Goal: Task Accomplishment & Management: Manage account settings

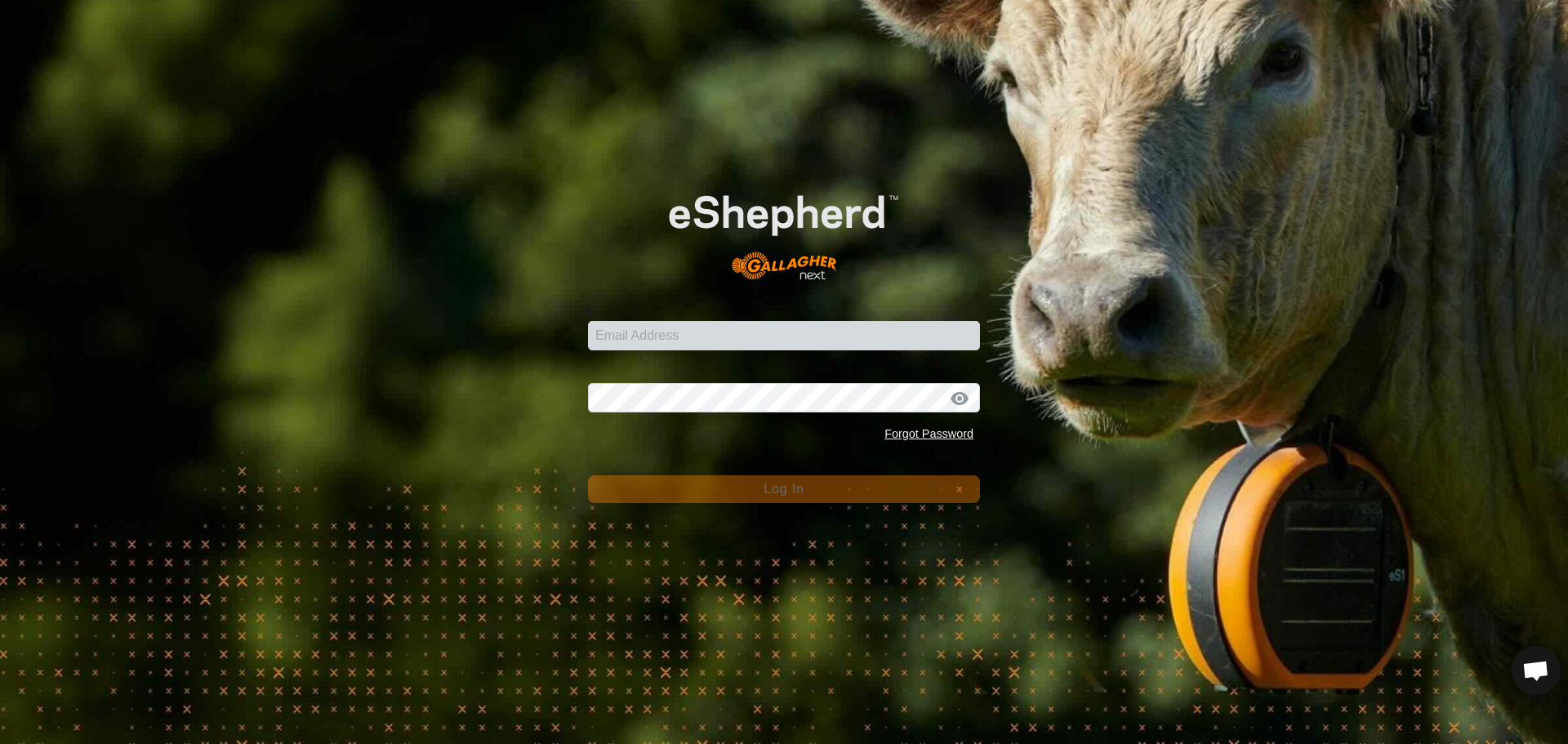
scroll to position [1808, 0]
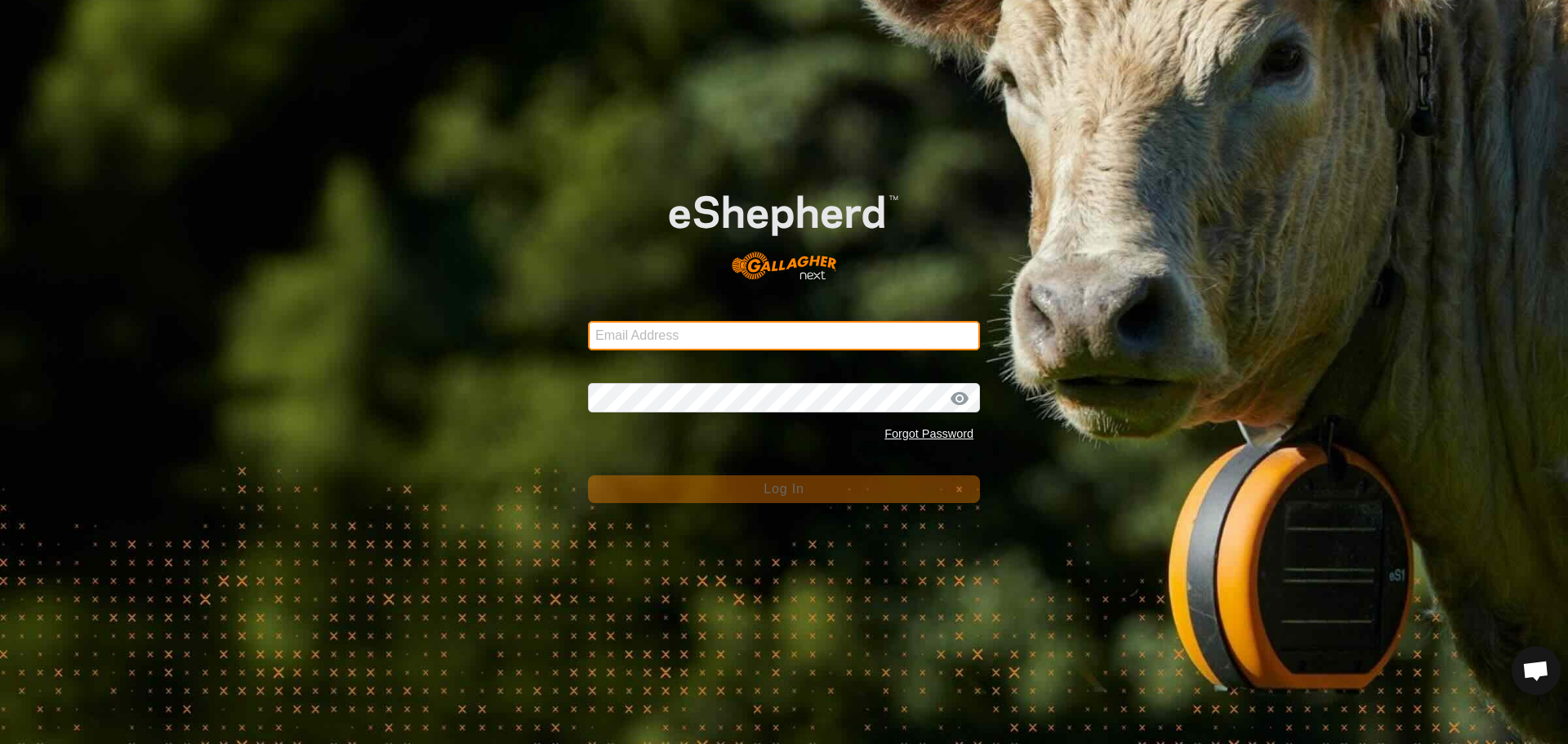
type input "[PERSON_NAME][EMAIL_ADDRESS][DOMAIN_NAME]"
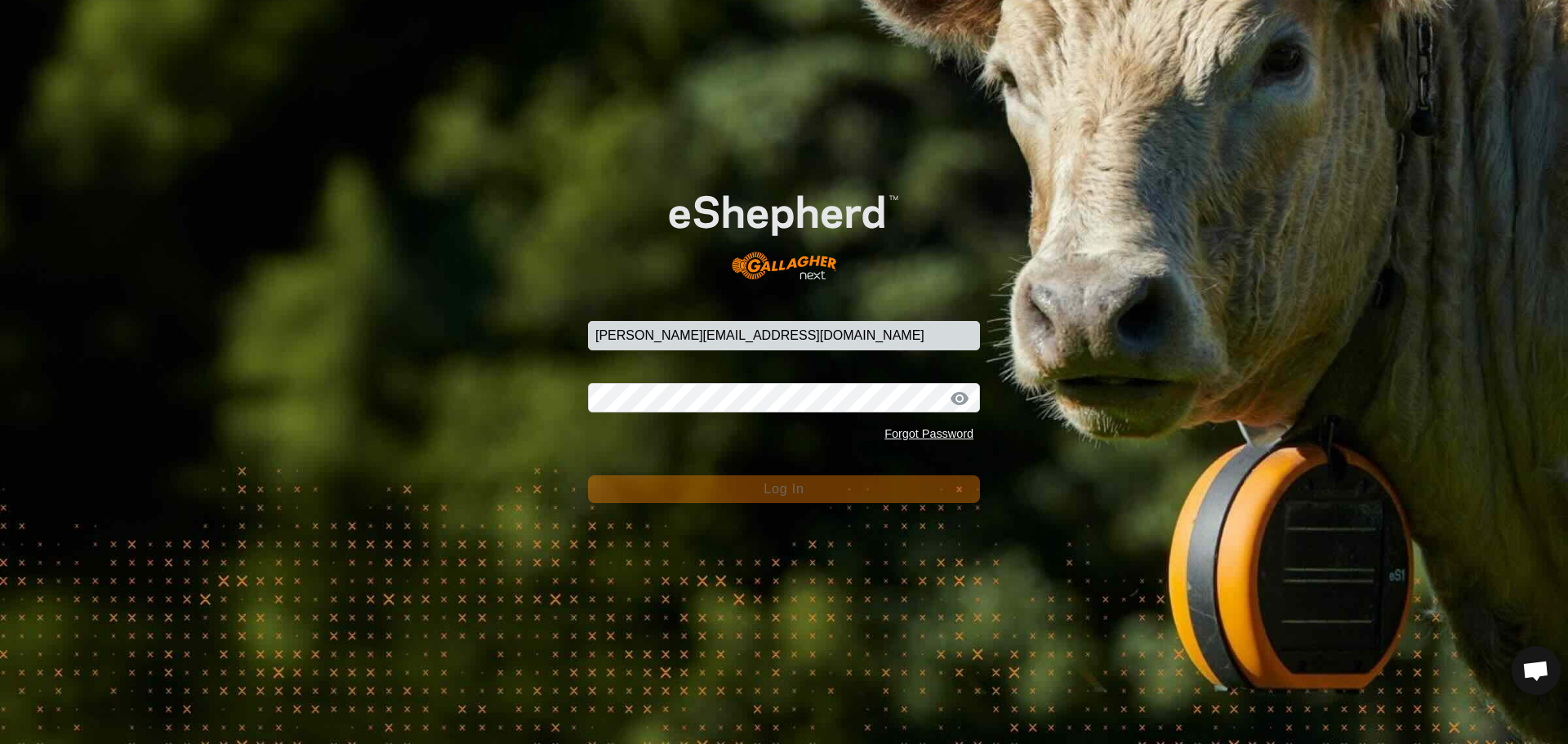
click at [655, 499] on button "Log In" at bounding box center [784, 489] width 392 height 28
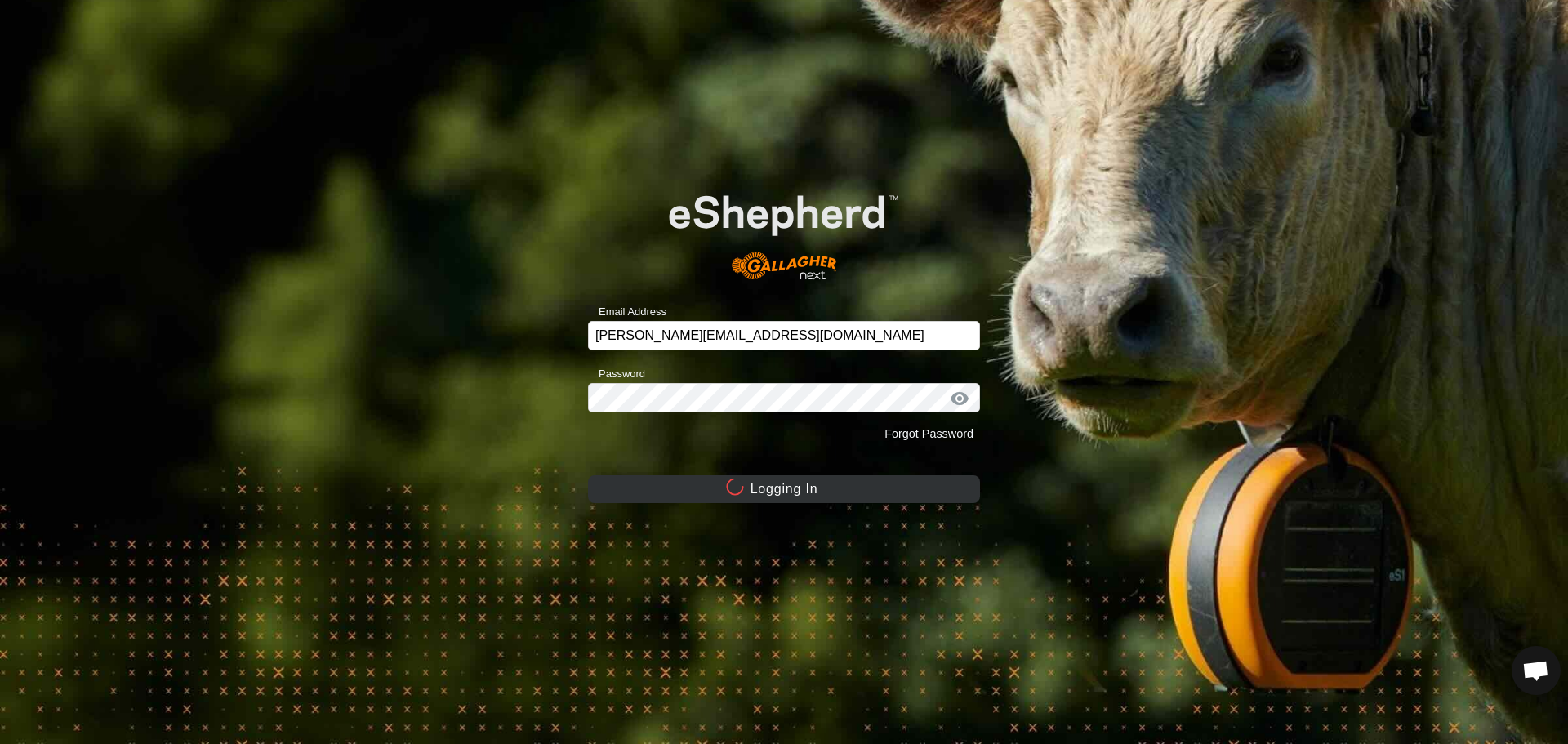
click at [655, 495] on button "Logging In" at bounding box center [784, 489] width 392 height 28
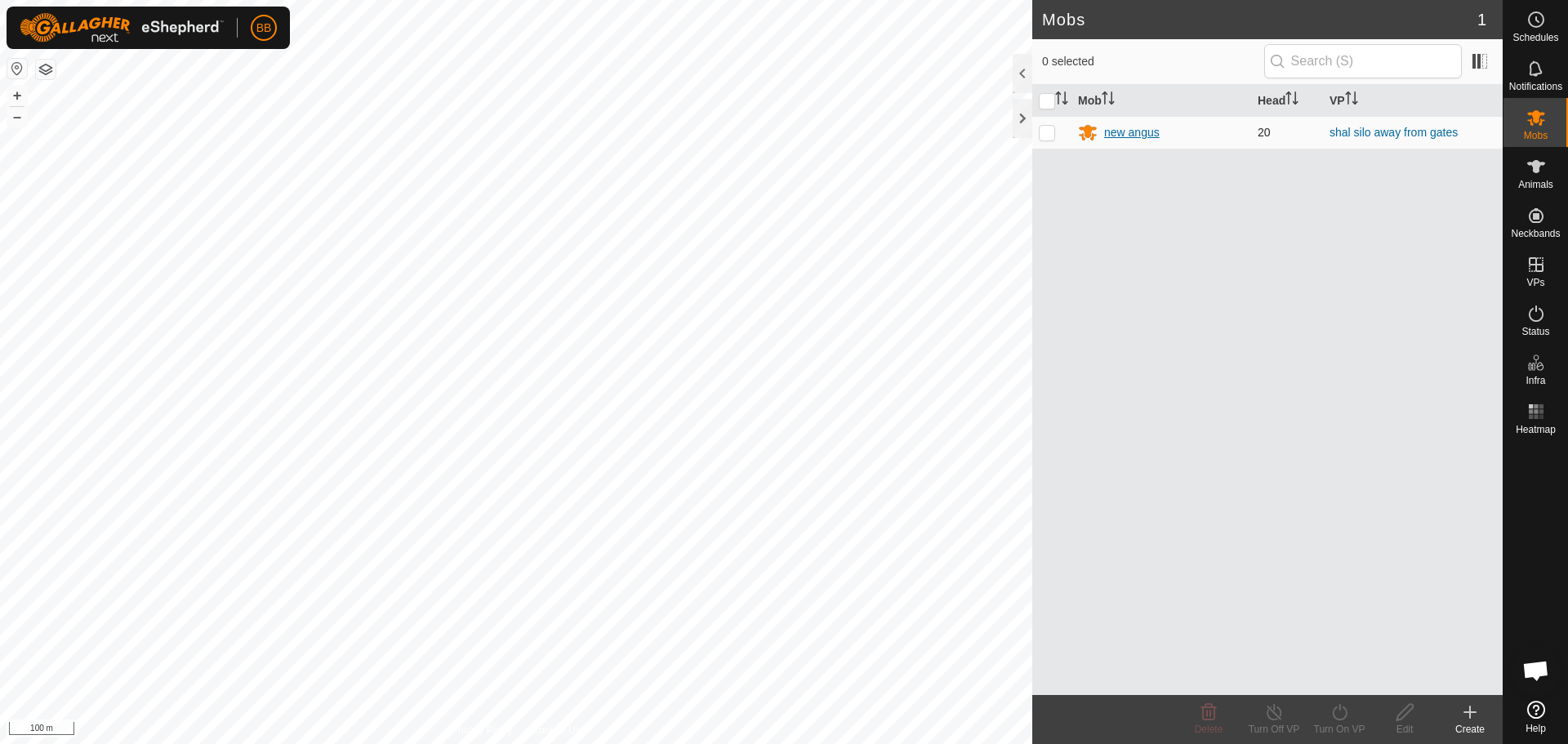
click at [1118, 136] on div "new angus" at bounding box center [1132, 132] width 56 height 17
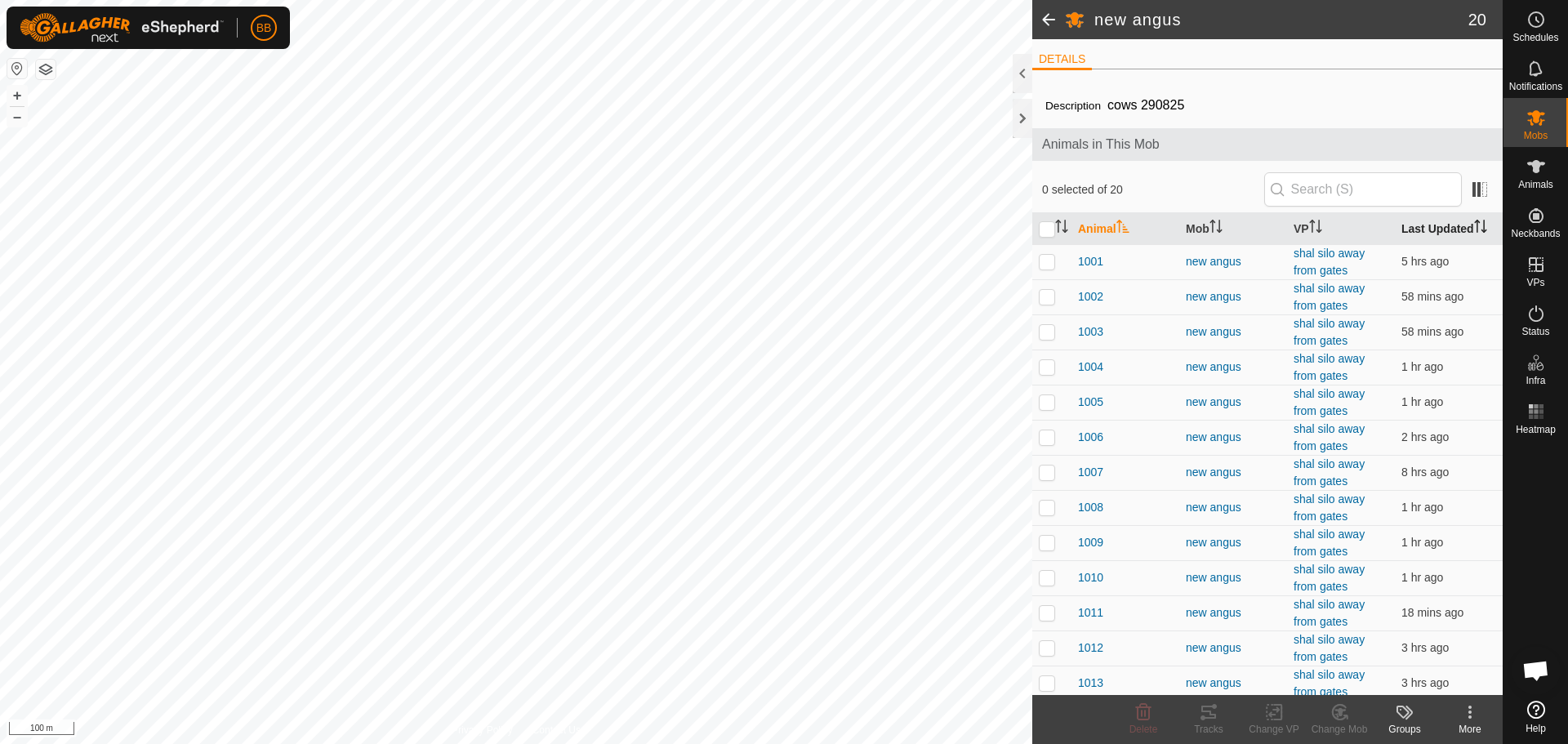
click at [1451, 221] on th "Last Updated" at bounding box center [1448, 229] width 108 height 31
click at [1450, 220] on th "Last Updated" at bounding box center [1448, 229] width 108 height 31
click at [1097, 263] on span "1007" at bounding box center [1091, 262] width 25 height 17
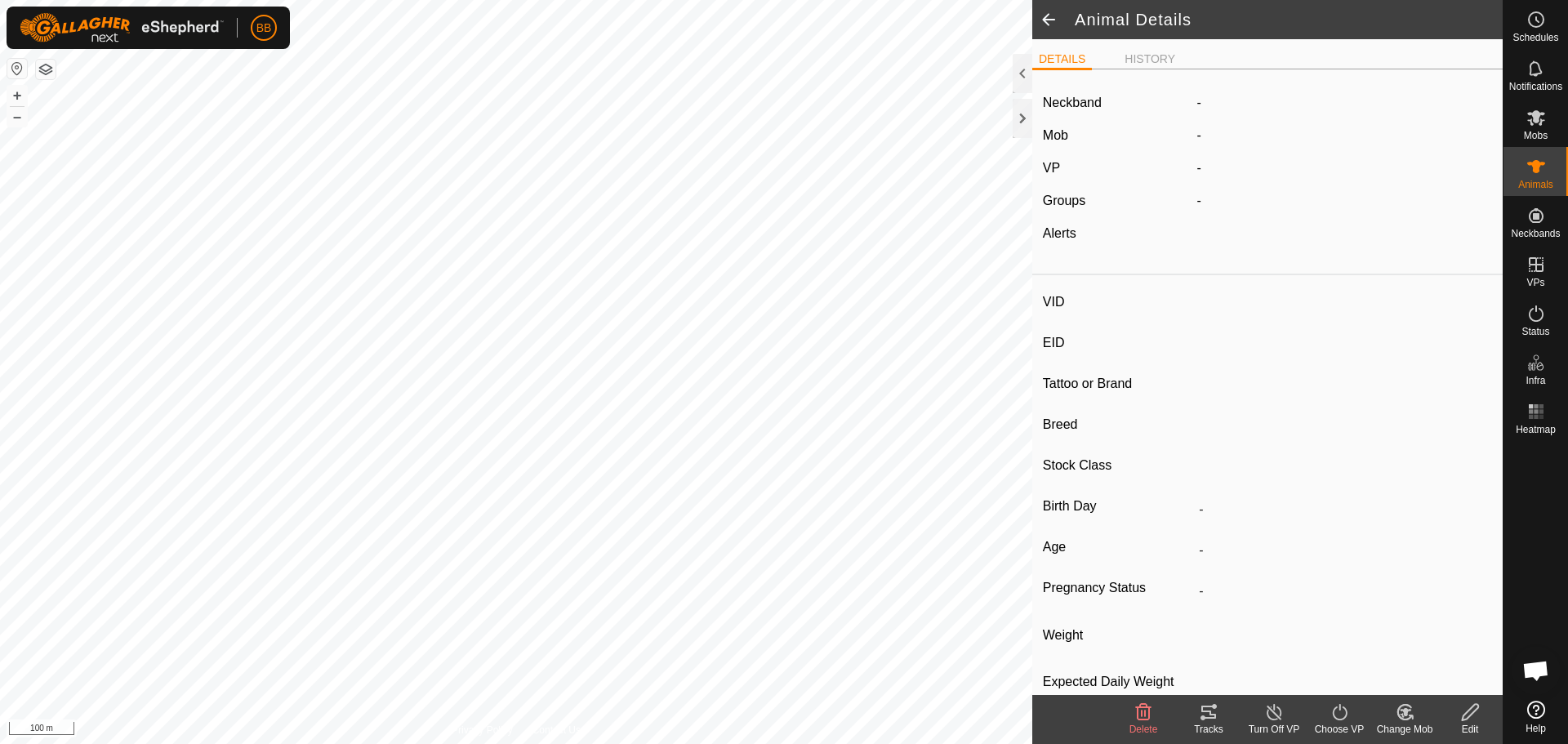
type input "1007"
type input "-"
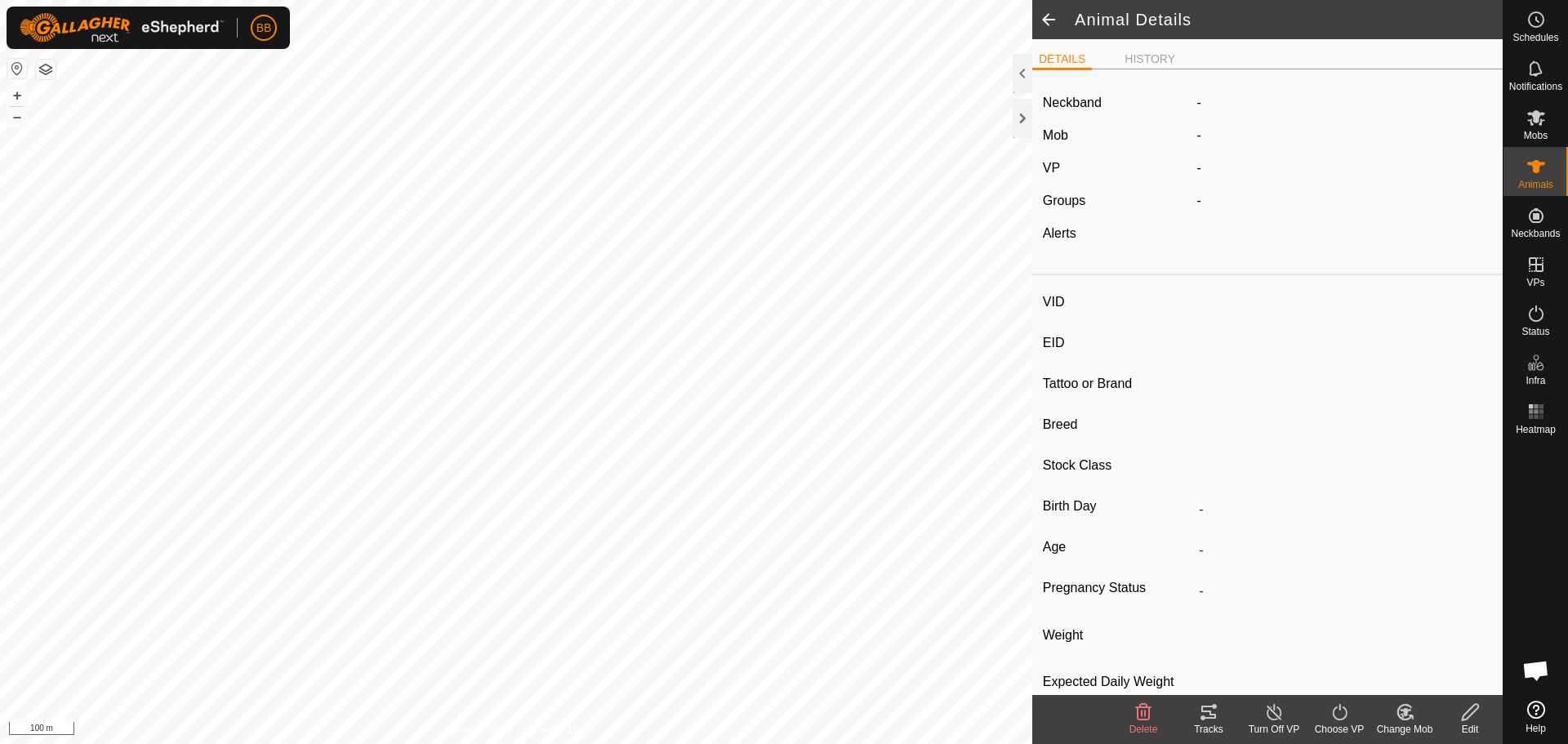
type input "0 kg"
type input "-"
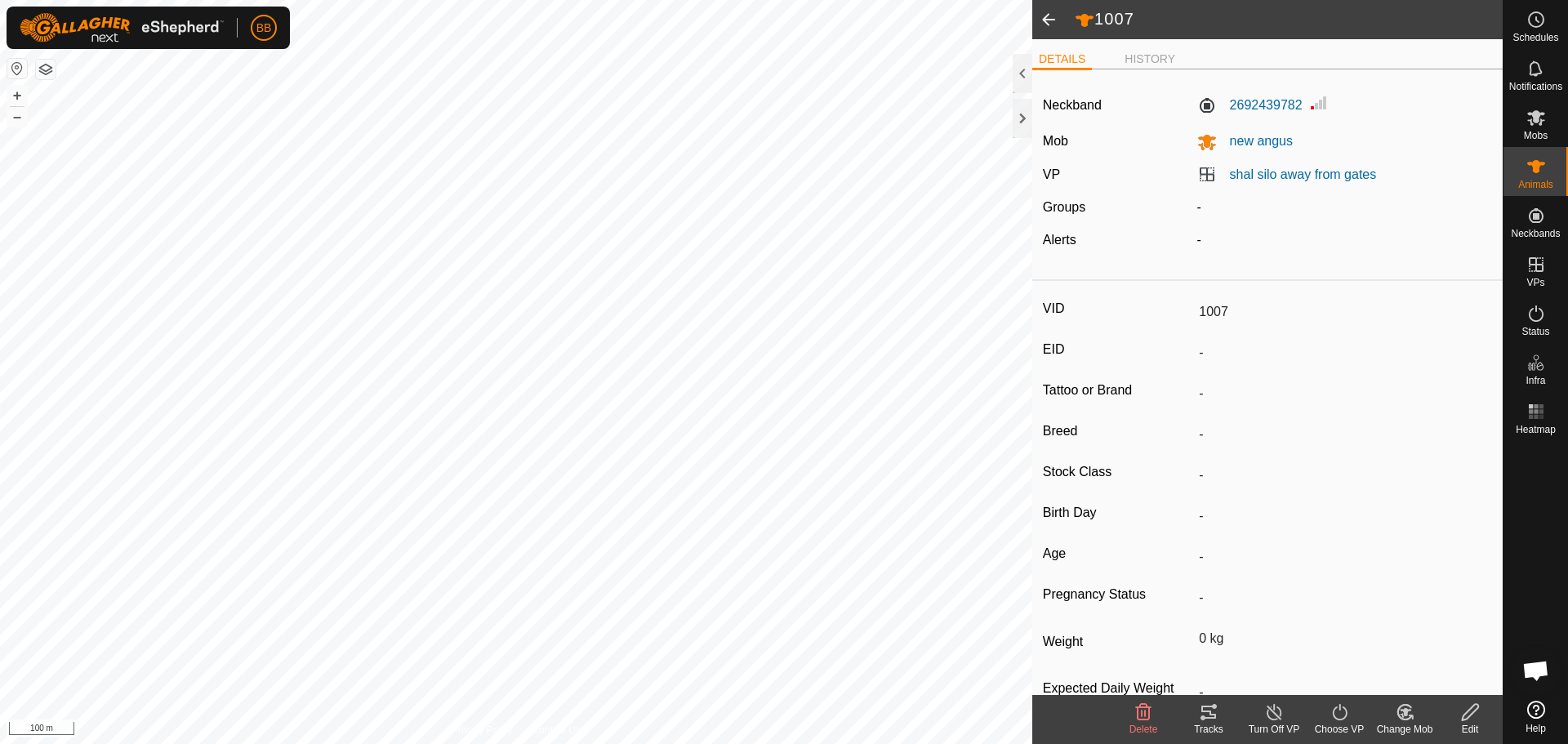
click at [1045, 16] on span at bounding box center [1048, 20] width 32 height 40
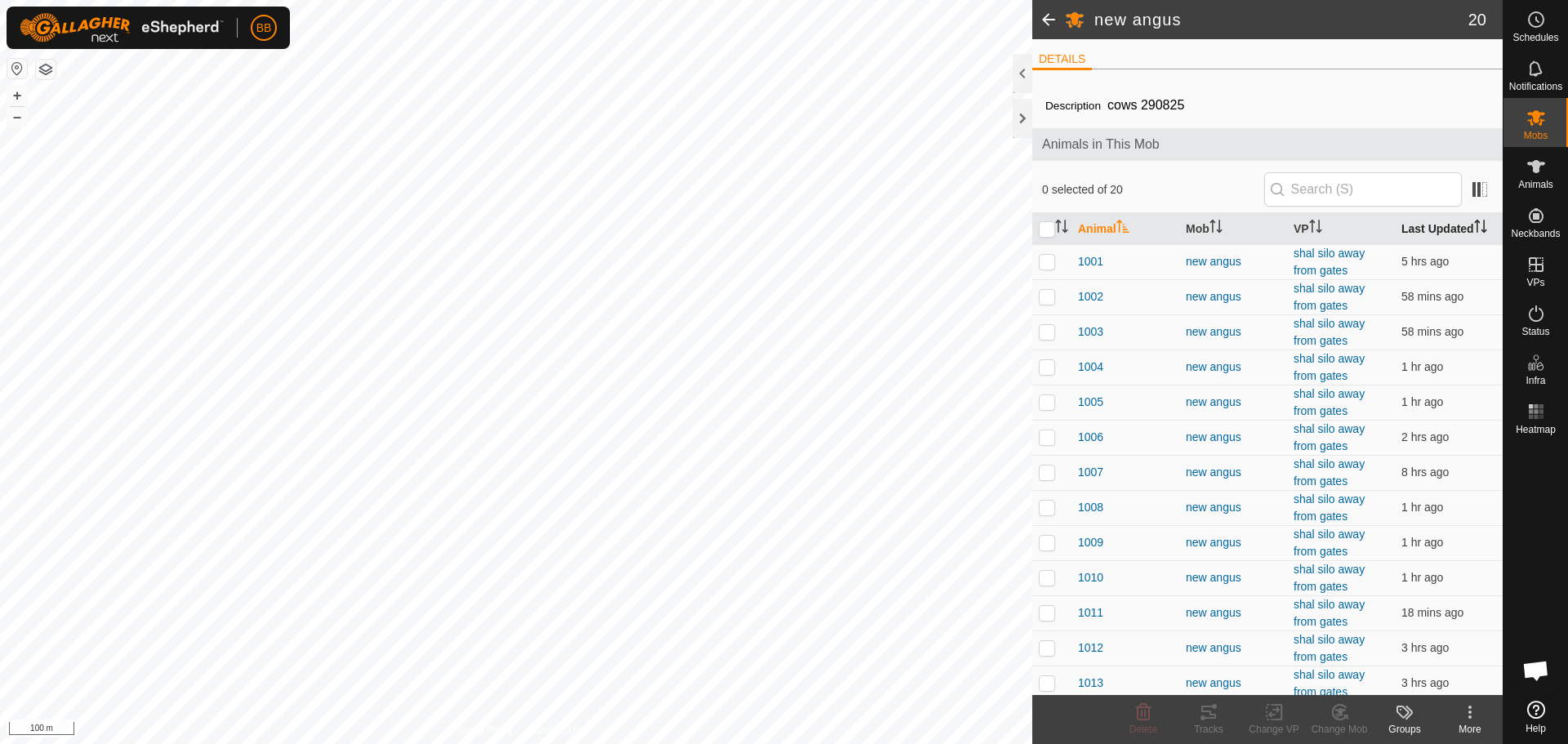
click at [1413, 227] on th "Last Updated" at bounding box center [1448, 229] width 108 height 31
click at [1047, 263] on p-checkbox at bounding box center [1047, 261] width 16 height 13
checkbox input "true"
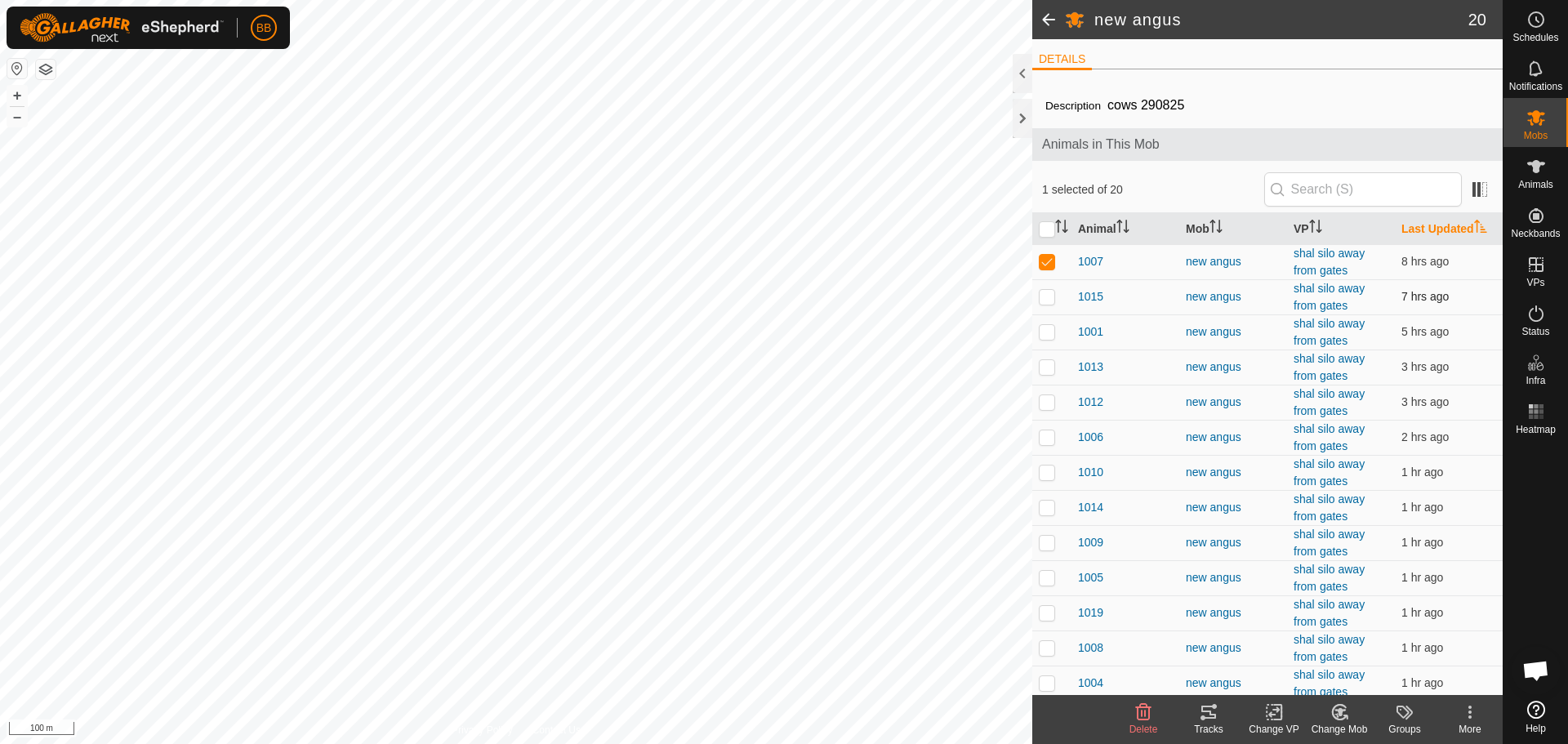
click at [1047, 293] on p-checkbox at bounding box center [1047, 296] width 16 height 13
checkbox input "true"
click at [1049, 335] on p-checkbox at bounding box center [1047, 331] width 16 height 13
checkbox input "true"
click at [1047, 365] on p-checkbox at bounding box center [1047, 366] width 16 height 13
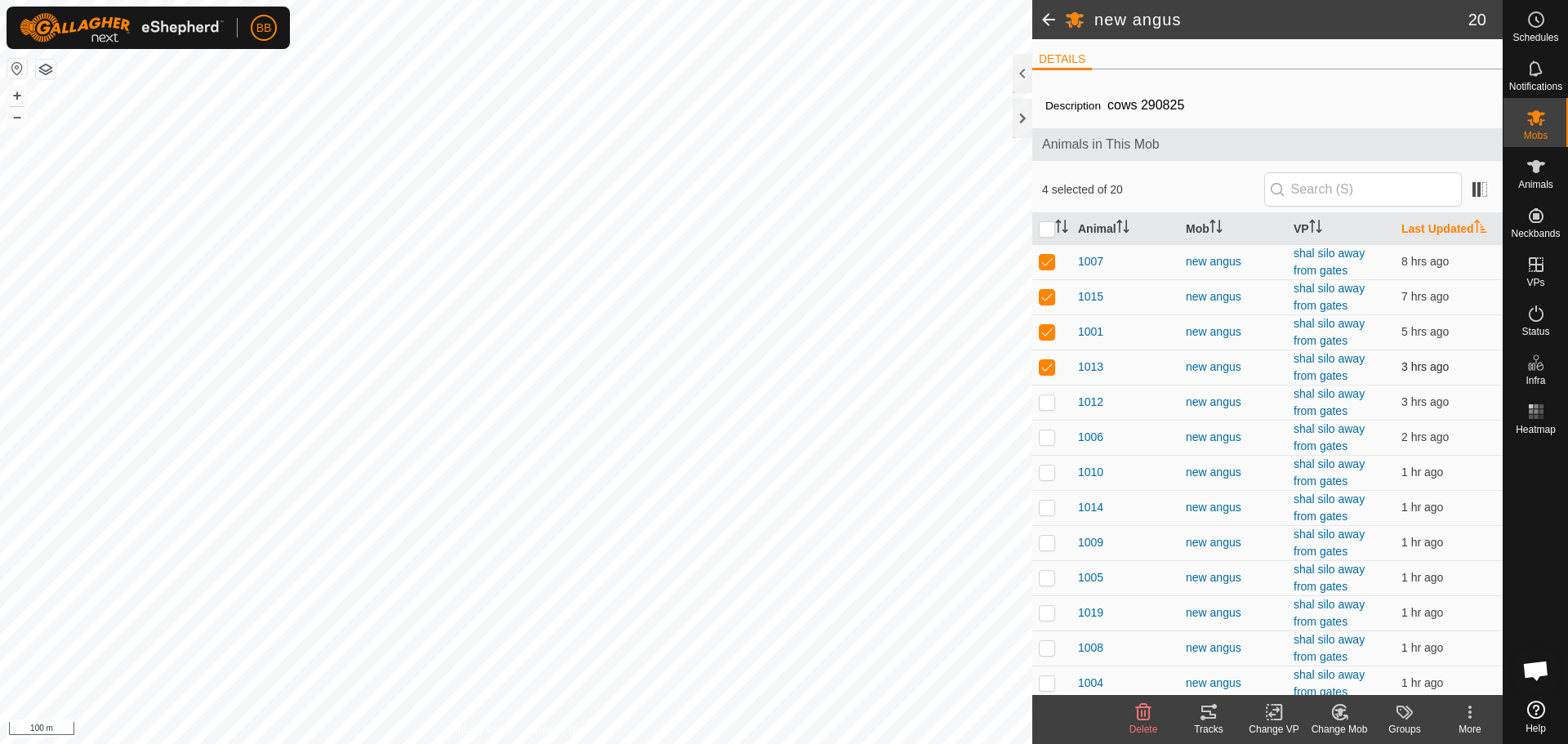
click at [1047, 365] on p-checkbox at bounding box center [1047, 366] width 16 height 13
checkbox input "false"
click at [1045, 337] on p-checkbox at bounding box center [1047, 331] width 16 height 13
checkbox input "false"
click at [1051, 296] on p-checkbox at bounding box center [1047, 296] width 16 height 13
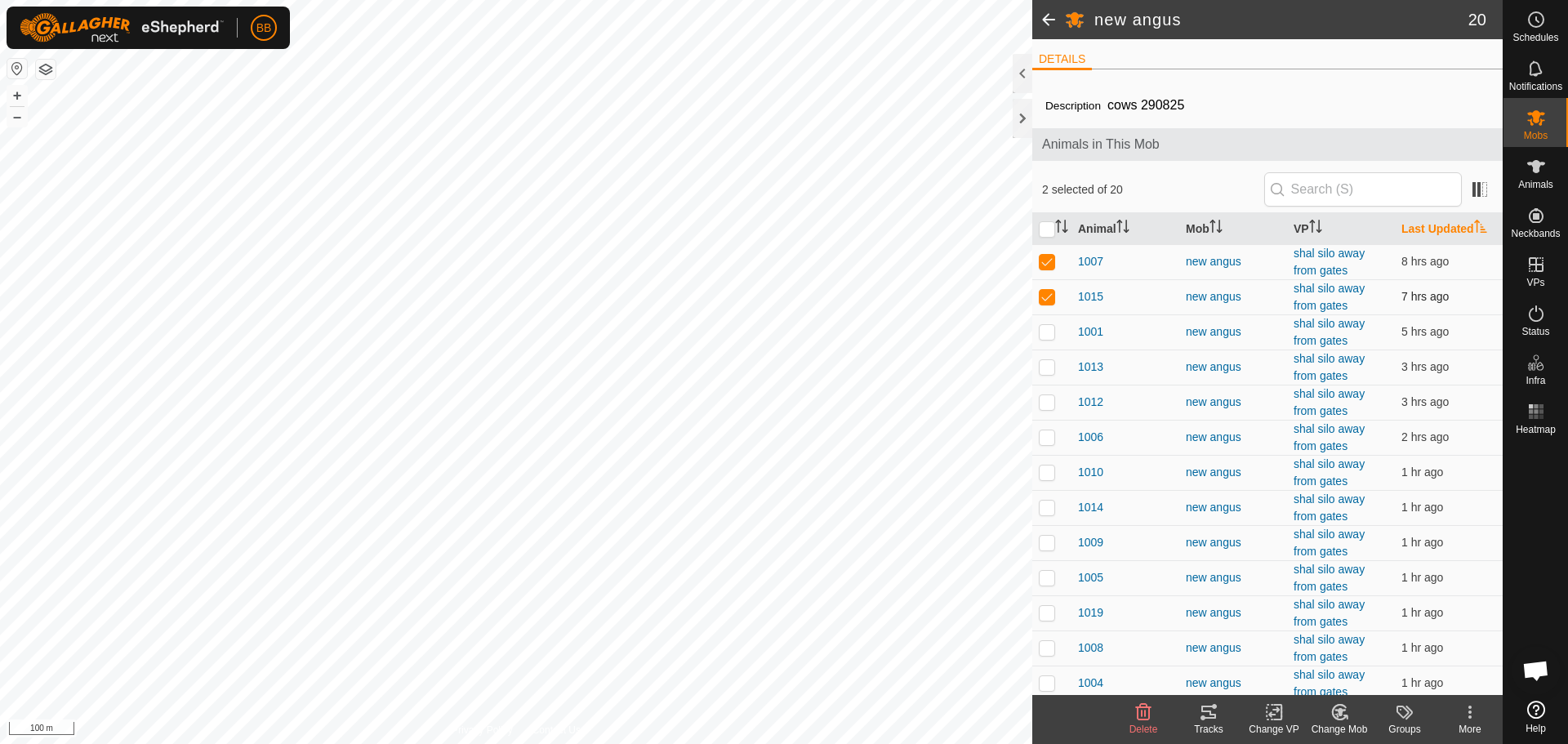
checkbox input "false"
click at [1047, 264] on p-checkbox at bounding box center [1047, 261] width 16 height 13
checkbox input "false"
